Goal: Task Accomplishment & Management: Manage account settings

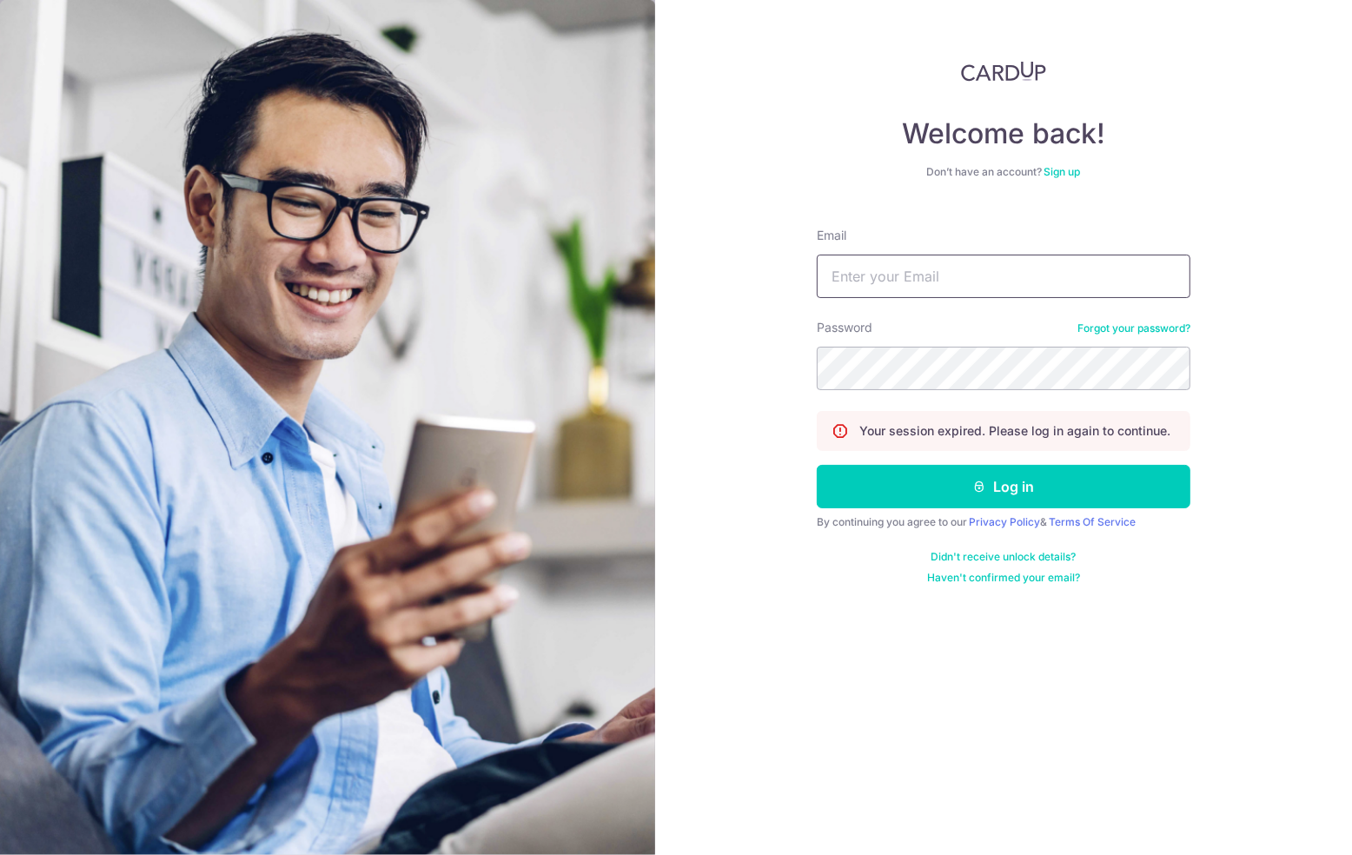
click at [931, 289] on input "Email" at bounding box center [1004, 276] width 374 height 43
type input "[PERSON_NAME][EMAIL_ADDRESS][PERSON_NAME][DOMAIN_NAME]"
click at [956, 510] on form "Email [PERSON_NAME][EMAIL_ADDRESS][PERSON_NAME][DOMAIN_NAME] Password Forgot yo…" at bounding box center [1004, 399] width 374 height 371
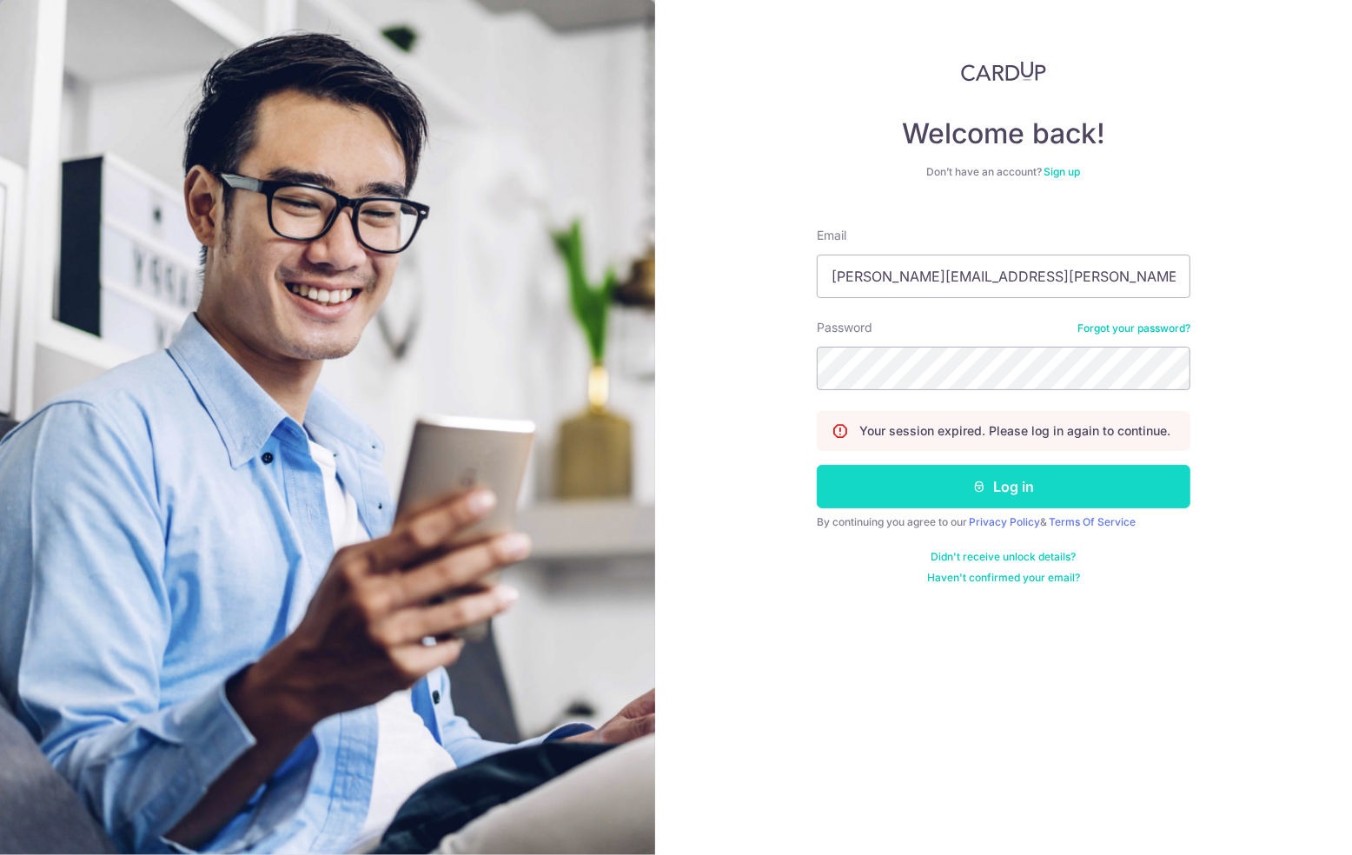
click at [959, 494] on button "Log in" at bounding box center [1004, 486] width 374 height 43
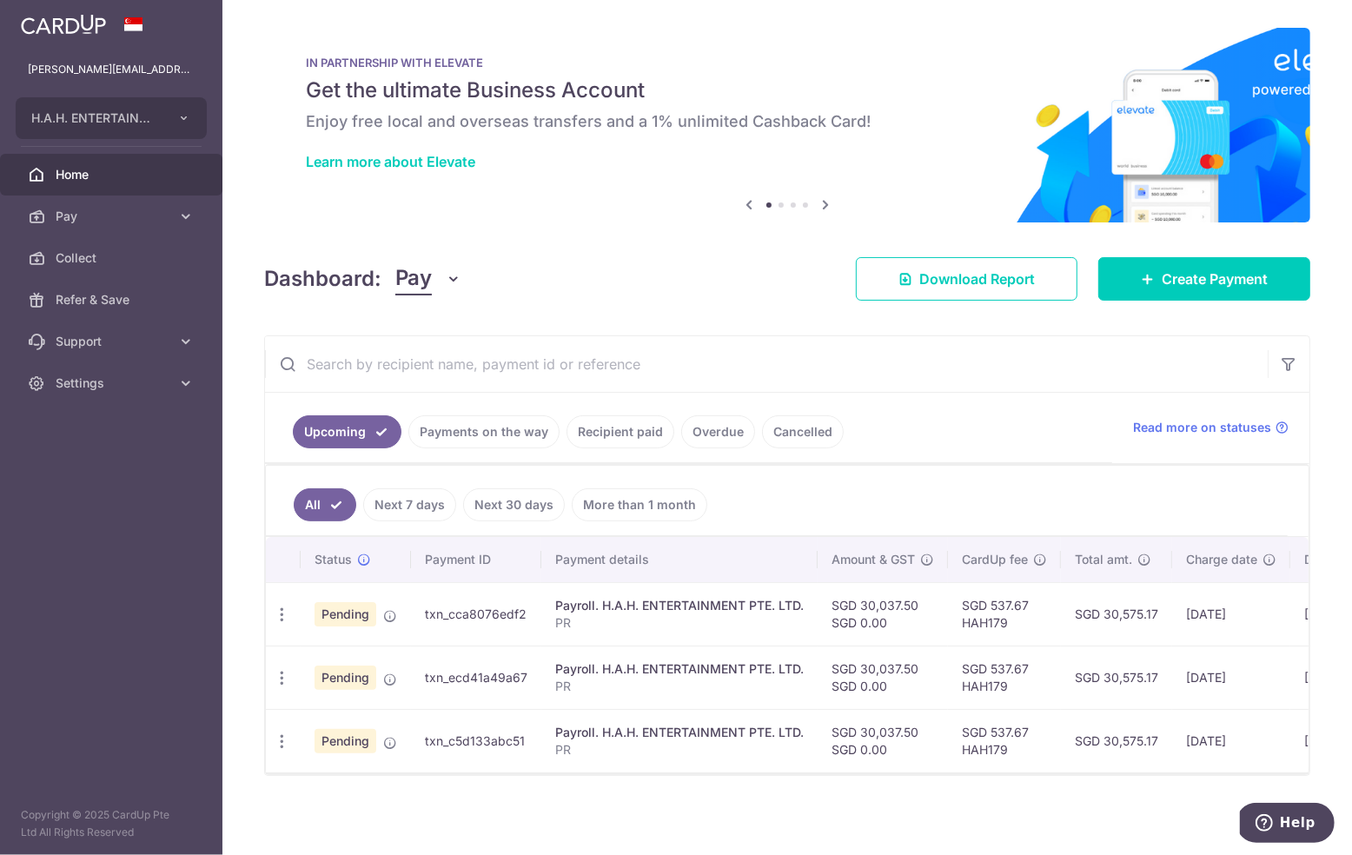
click at [596, 432] on link "Recipient paid" at bounding box center [621, 431] width 108 height 33
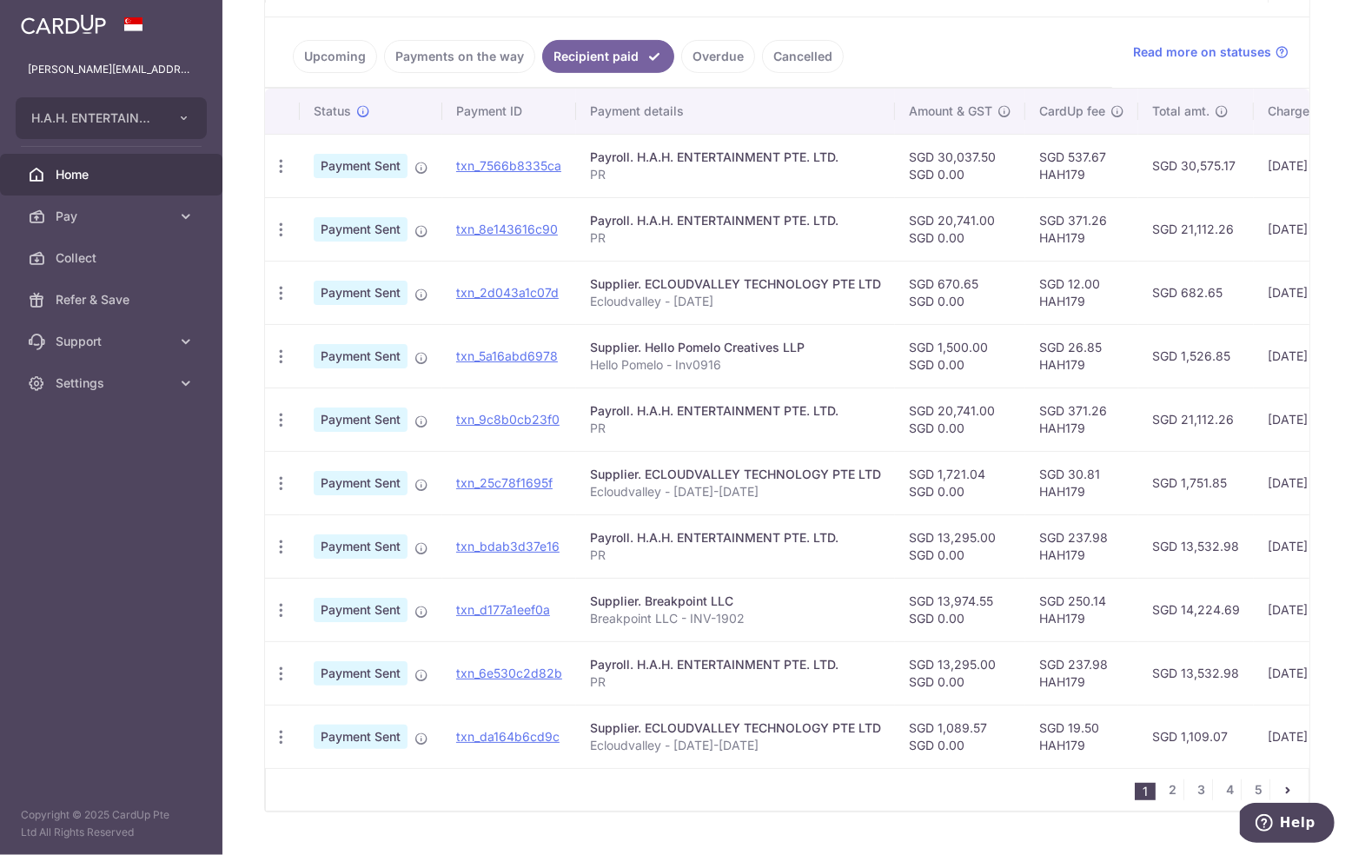
scroll to position [378, 0]
